Goal: Task Accomplishment & Management: Manage account settings

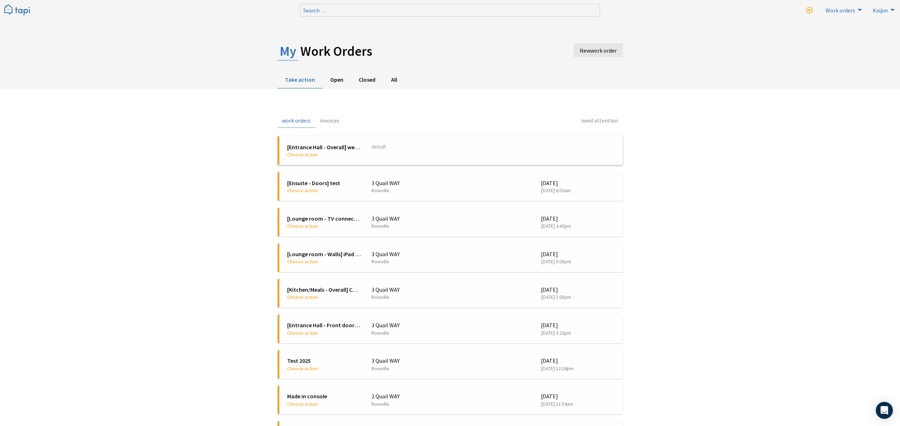
click at [354, 159] on li "[Entrance Hall - Overall] web maint upload to tapi Choose action 3 Quail WAY Ro…" at bounding box center [449, 150] width 345 height 29
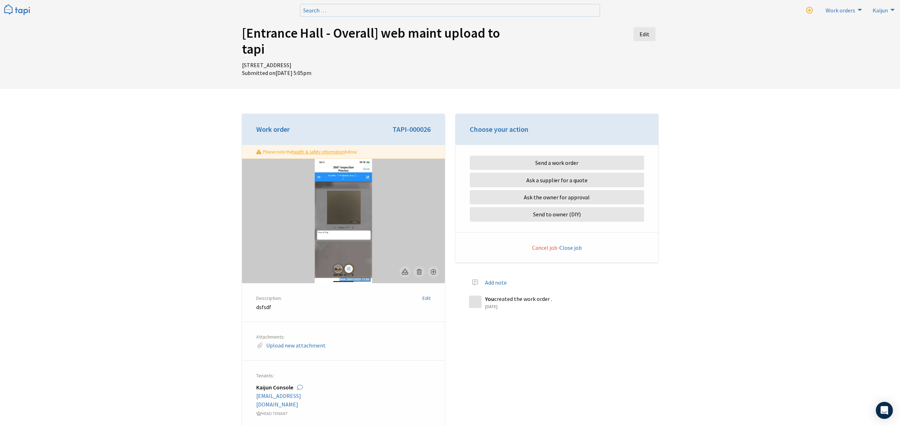
click at [355, 184] on img at bounding box center [342, 221] width 57 height 124
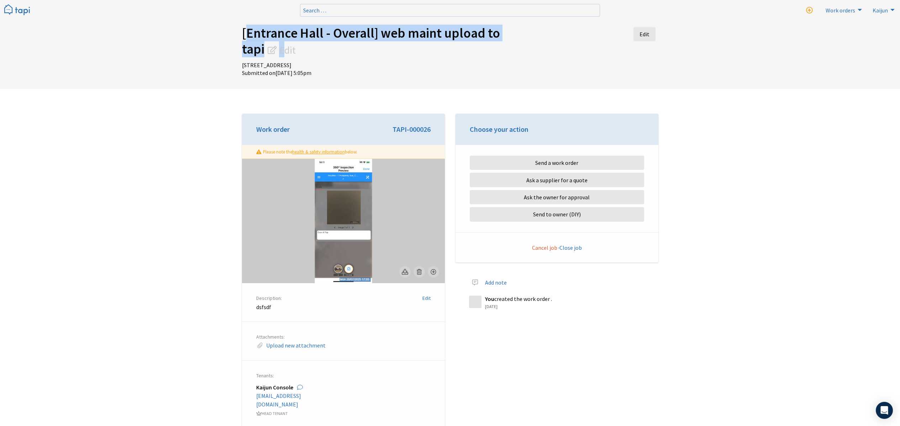
drag, startPoint x: 237, startPoint y: 35, endPoint x: 284, endPoint y: 51, distance: 49.5
click at [284, 51] on div "[Entrance Hall - Overall] web maint upload to tapi Edit 3 Quail WAY, Rowville, …" at bounding box center [379, 54] width 285 height 58
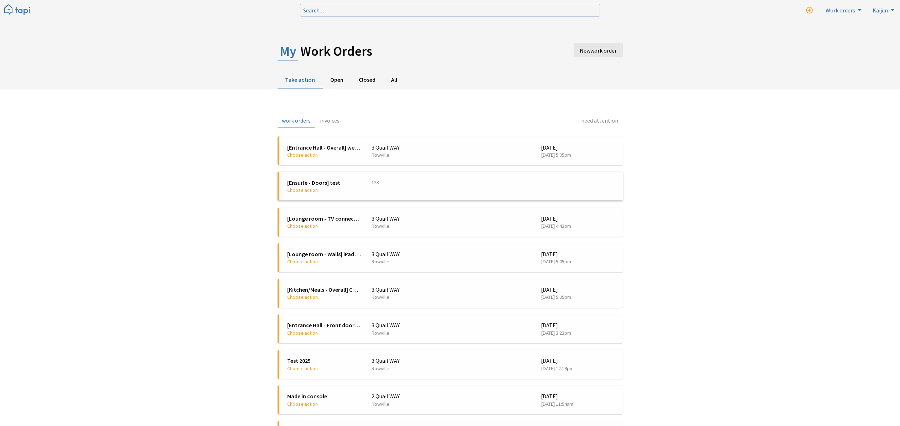
click at [327, 185] on span "[Ensuite - Doors] test" at bounding box center [324, 183] width 74 height 8
click at [344, 217] on span "[Lounge room - TV connection] Nothing broken" at bounding box center [324, 218] width 74 height 8
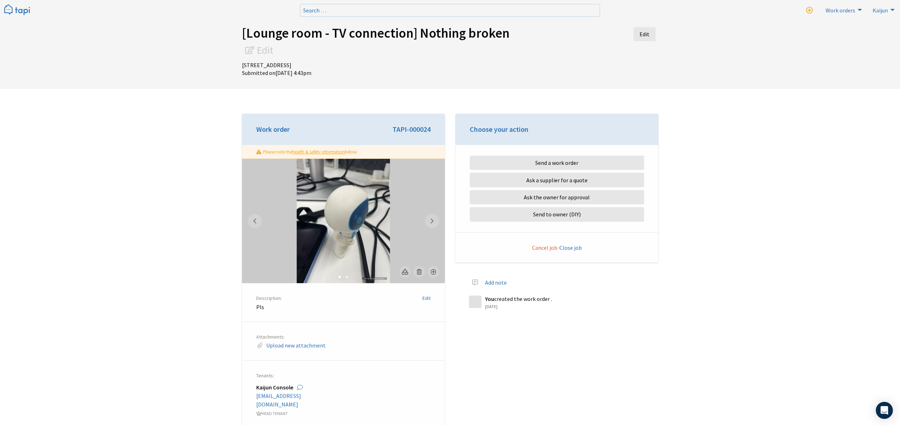
drag, startPoint x: 240, startPoint y: 32, endPoint x: 514, endPoint y: 32, distance: 274.6
click at [514, 32] on div "[Lounge room - TV connection] Nothing broken Edit [STREET_ADDRESS] Submitted [D…" at bounding box center [379, 54] width 285 height 58
copy h1 "[Lounge room - TV connection] Nothing broken"
click at [645, 34] on link "Edit" at bounding box center [644, 34] width 22 height 14
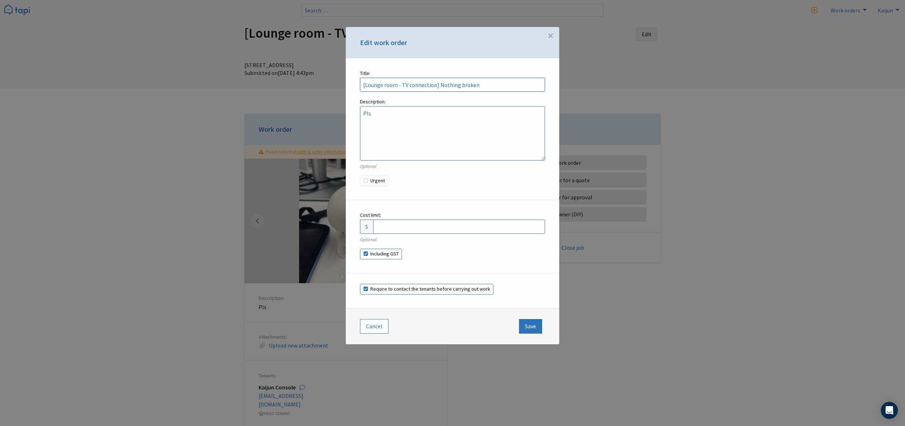
drag, startPoint x: 434, startPoint y: 84, endPoint x: 353, endPoint y: 82, distance: 81.5
click at [353, 82] on div "Title: [Lounge room - TV connection] Nothing broken Description: Pls Optional U…" at bounding box center [452, 129] width 213 height 142
type input "Nothing broken"
click at [531, 322] on button "Save" at bounding box center [530, 326] width 23 height 14
